Goal: Contribute content: Contribute content

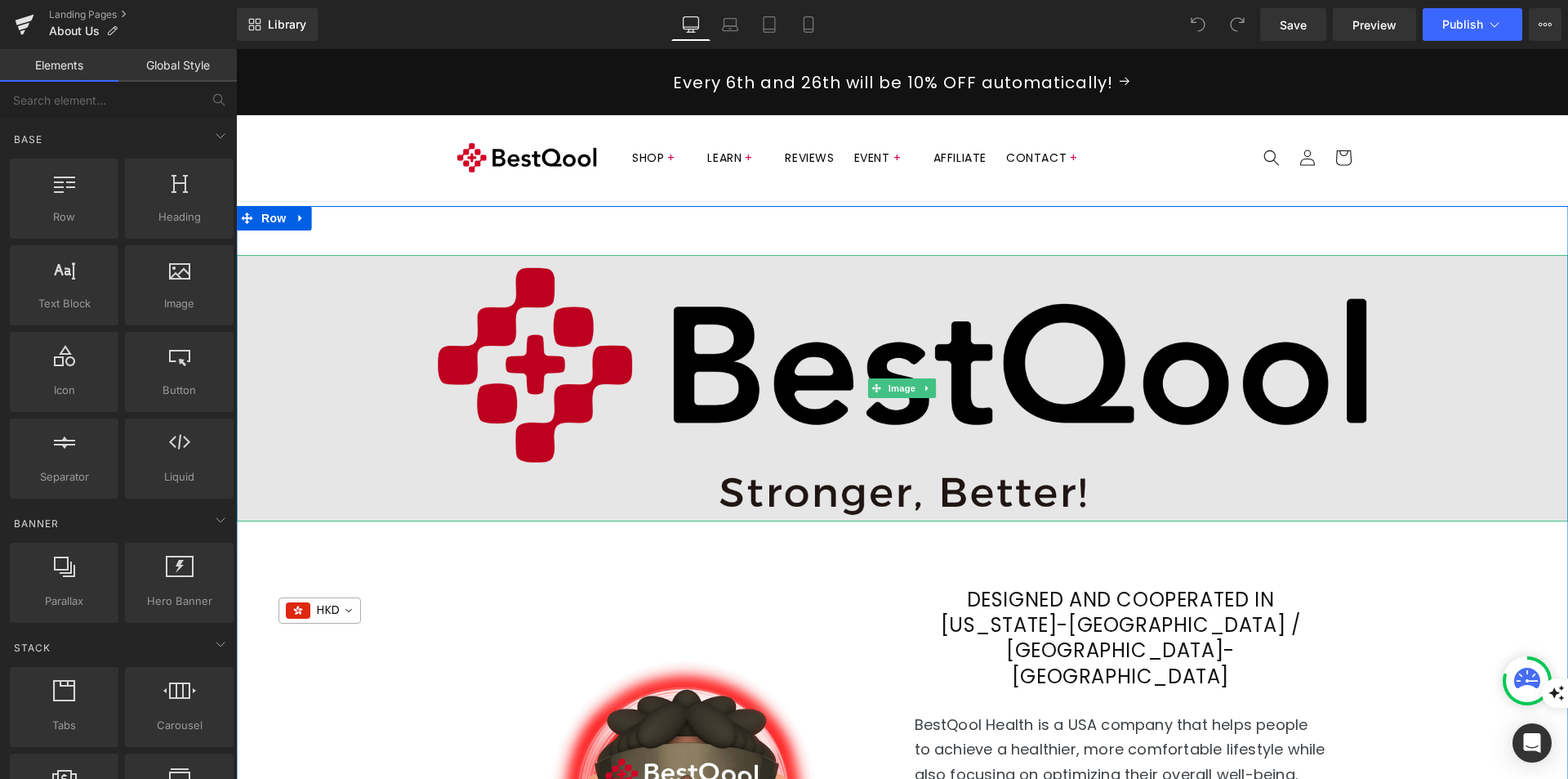
click at [977, 395] on img at bounding box center [902, 388] width 1332 height 267
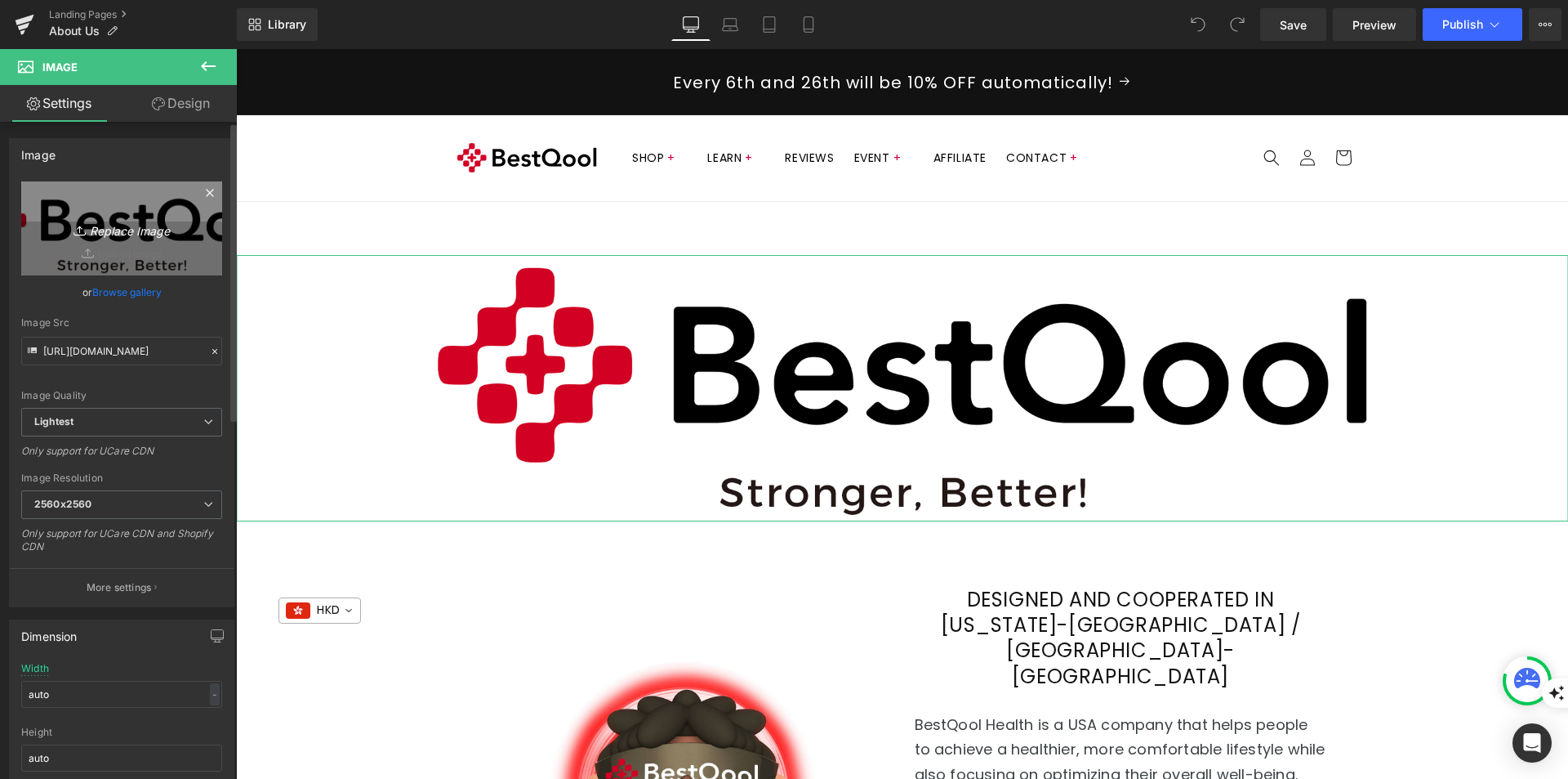
click at [143, 228] on icon "Replace Image" at bounding box center [122, 228] width 131 height 21
type input "C:\fakepath\BQ logo with slogan 3000x600.png"
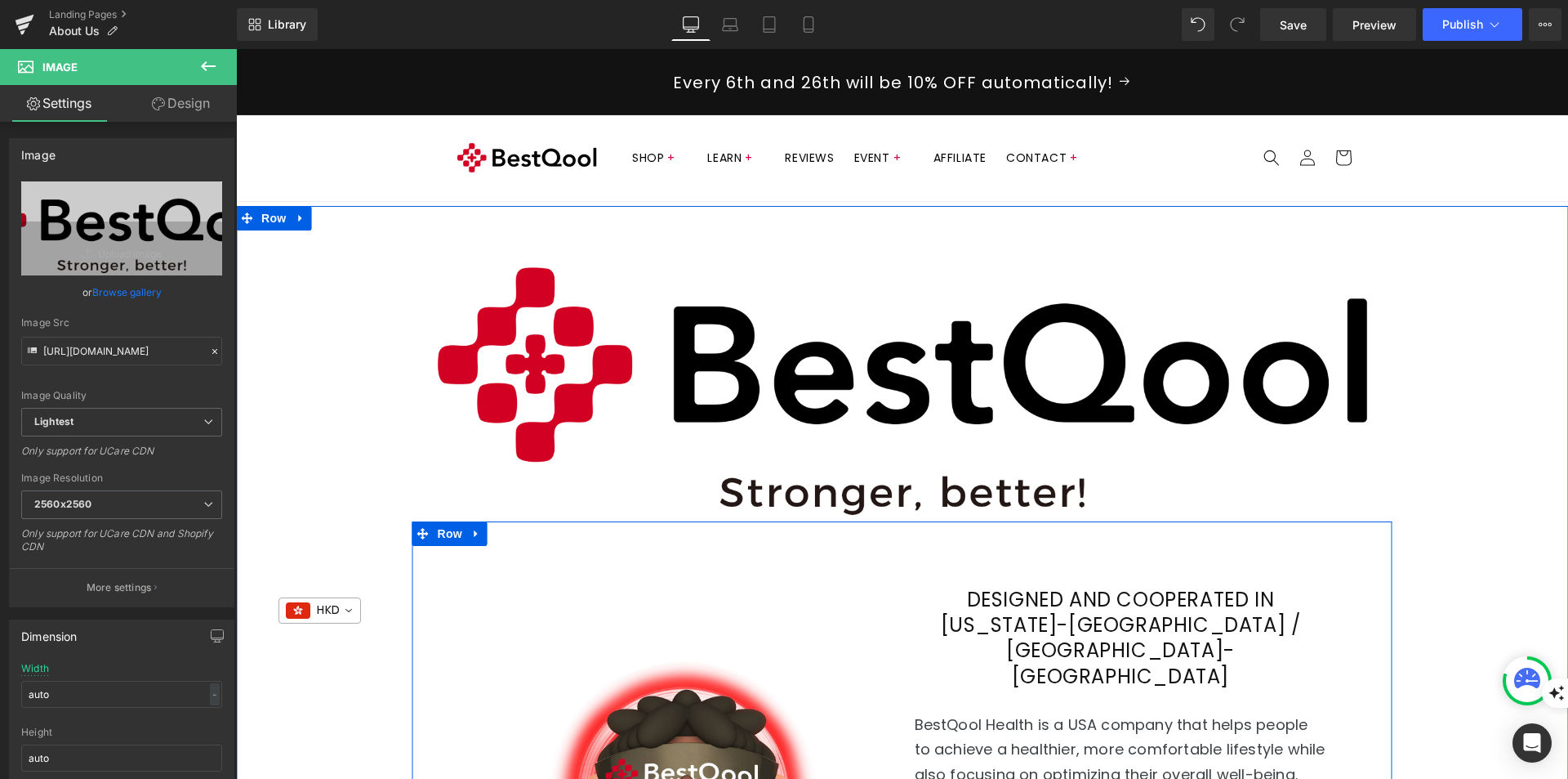
type input "[URL][DOMAIN_NAME]"
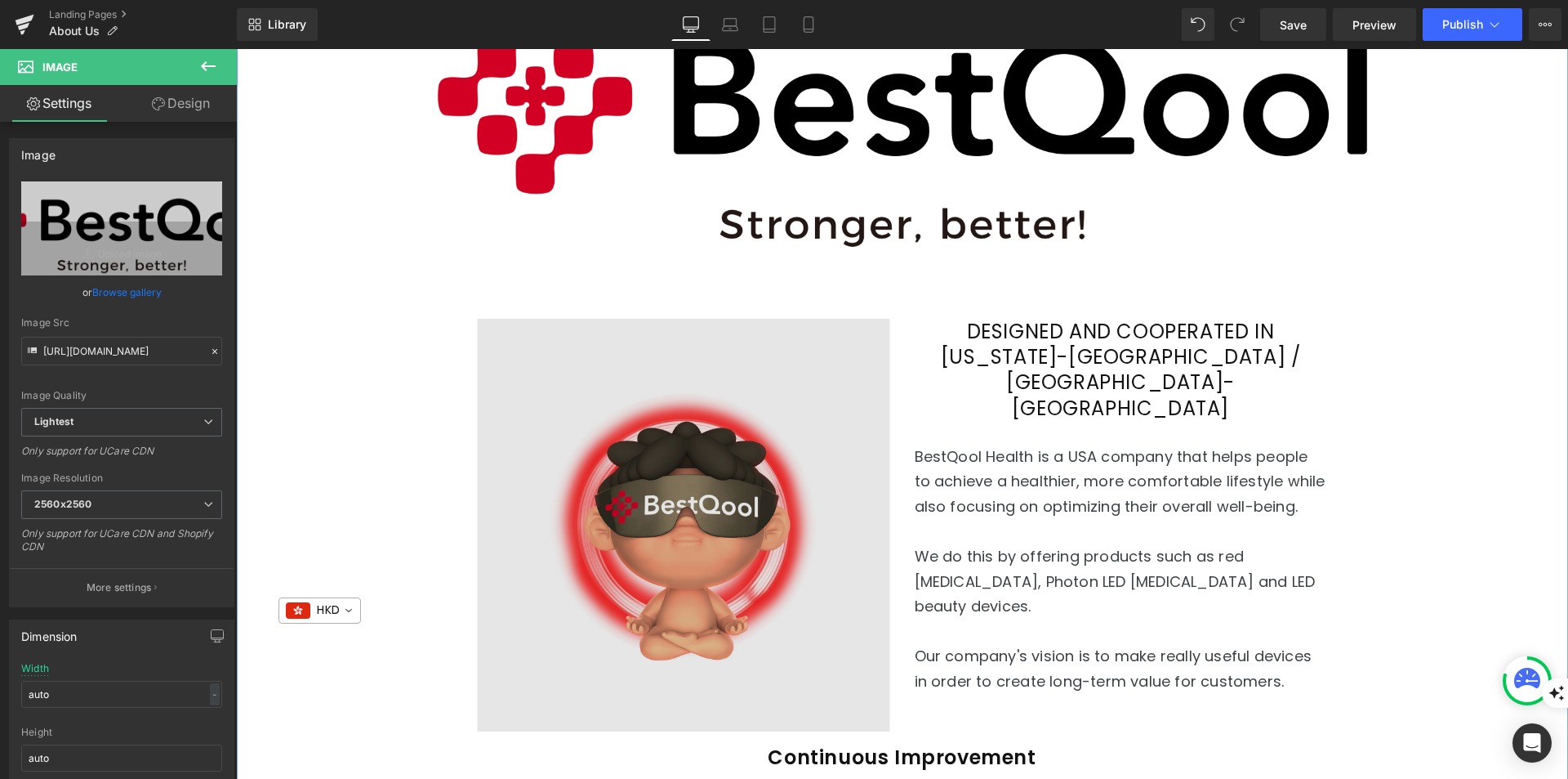
scroll to position [409, 0]
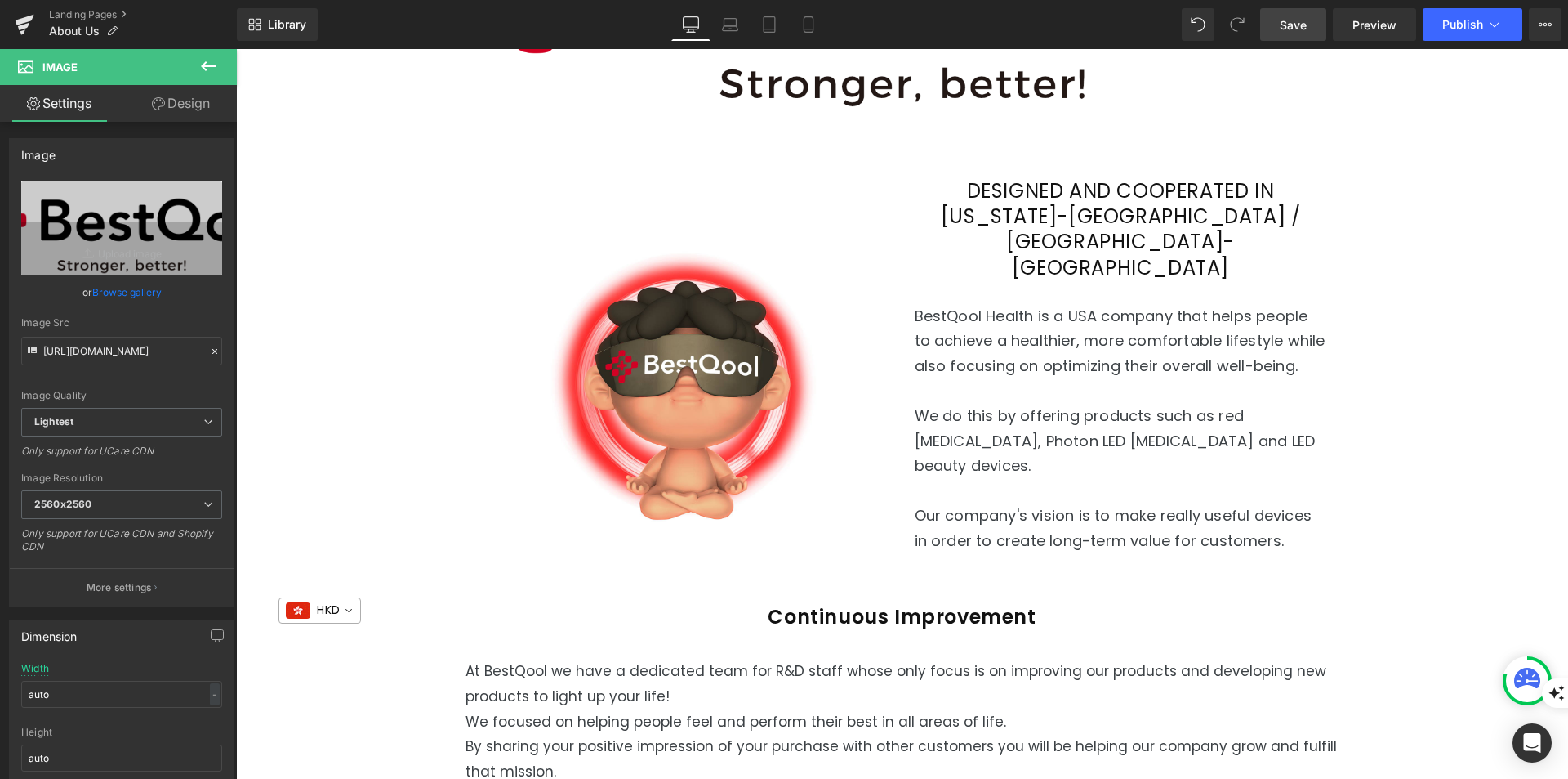
click at [1291, 23] on span "Save" at bounding box center [1293, 24] width 27 height 17
click at [23, 25] on icon at bounding box center [23, 26] width 12 height 7
